Goal: Find specific page/section: Find specific page/section

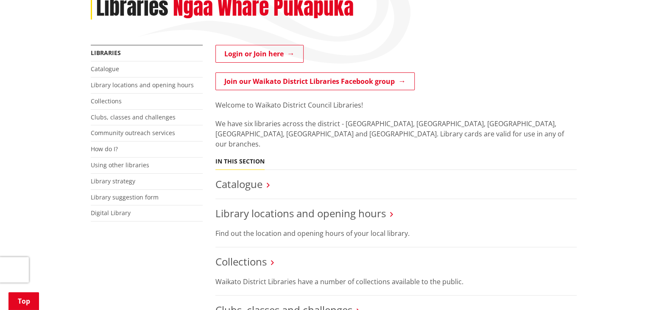
scroll to position [127, 0]
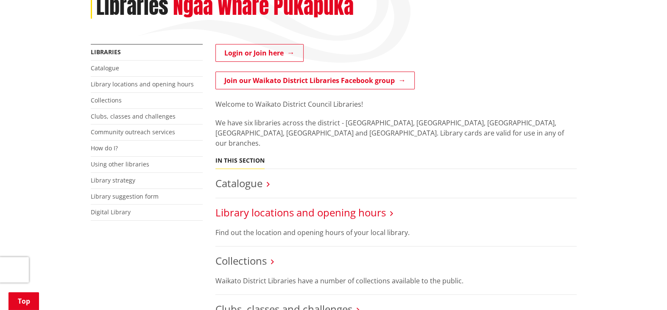
click at [250, 206] on link "Library locations and opening hours" at bounding box center [300, 213] width 170 height 14
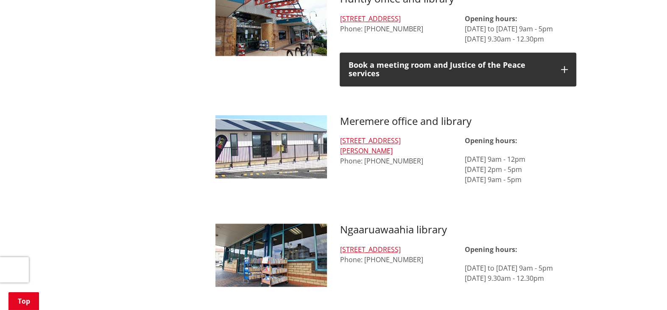
scroll to position [763, 0]
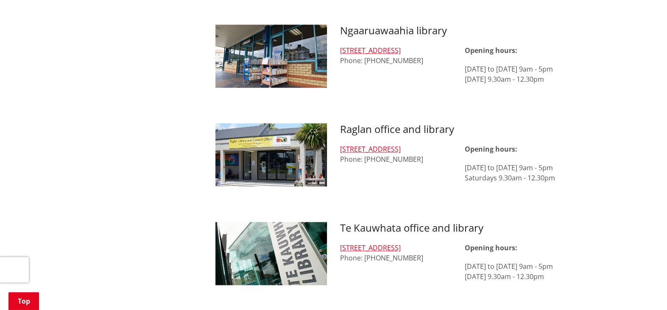
click at [265, 42] on img at bounding box center [271, 56] width 112 height 63
click at [368, 25] on h3 "Ngaaruawaahia library" at bounding box center [458, 31] width 237 height 12
click at [307, 51] on img at bounding box center [271, 56] width 112 height 63
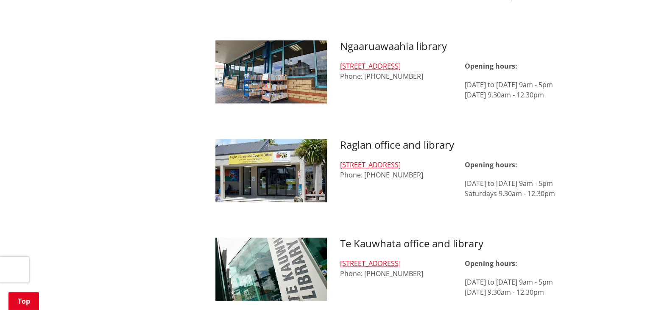
scroll to position [721, 0]
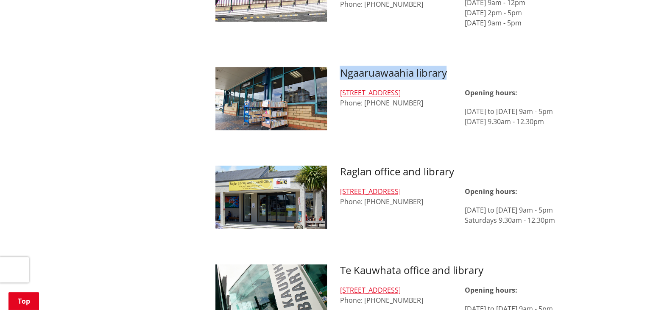
drag, startPoint x: 448, startPoint y: 61, endPoint x: 339, endPoint y: 63, distance: 109.0
click at [339, 67] on div "Ngaaruawaahia library 4 Jesmond Street, Ngaaruawaahia Phone: 07 824 5905 Openin…" at bounding box center [457, 106] width 249 height 78
copy h3 "Ngaaruawaahia library"
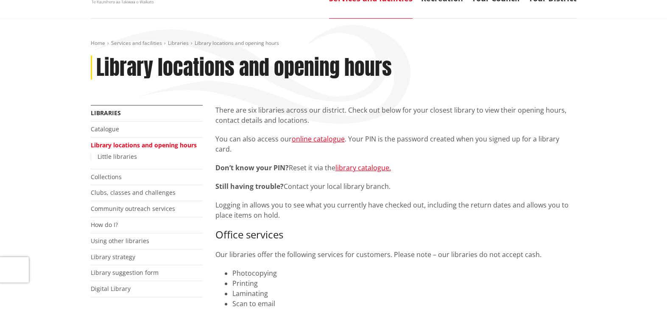
scroll to position [0, 0]
